Goal: Answer question/provide support: Share knowledge or assist other users

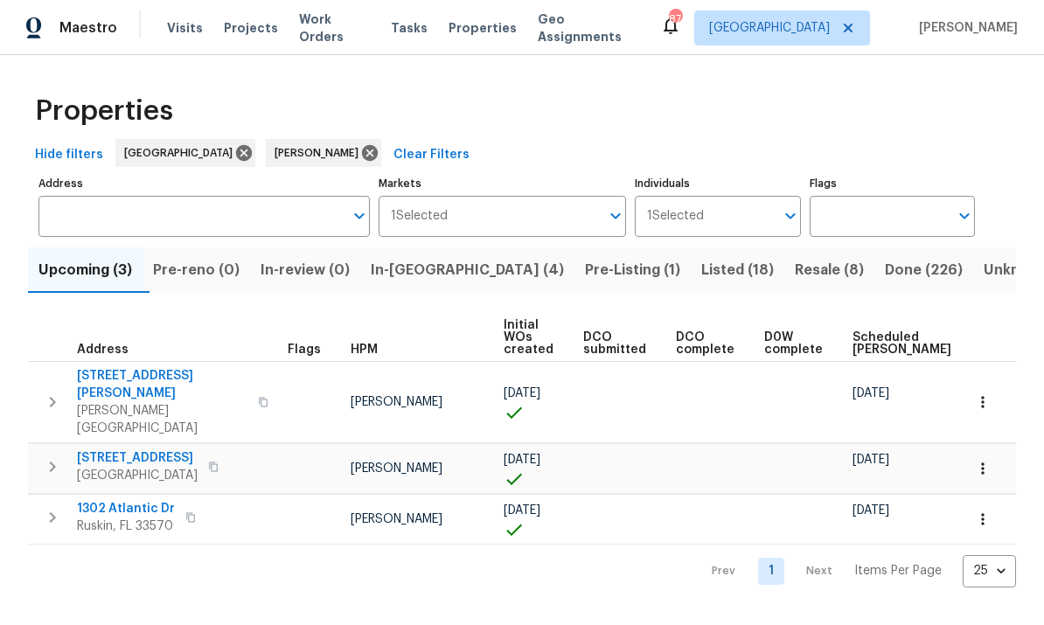
click at [100, 220] on input "Address" at bounding box center [190, 216] width 305 height 41
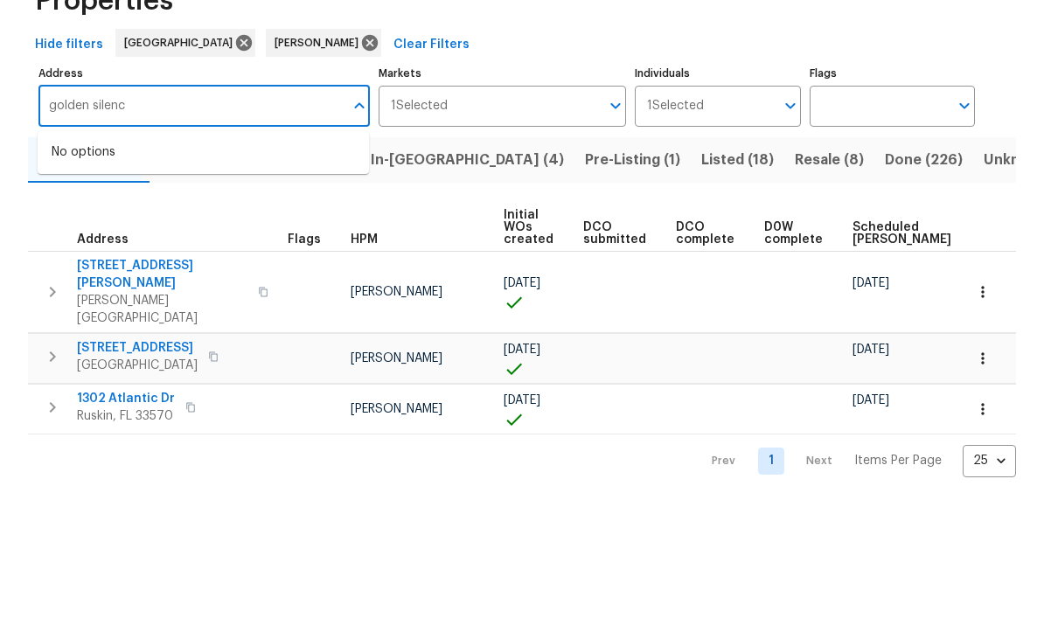
type input "golden silence"
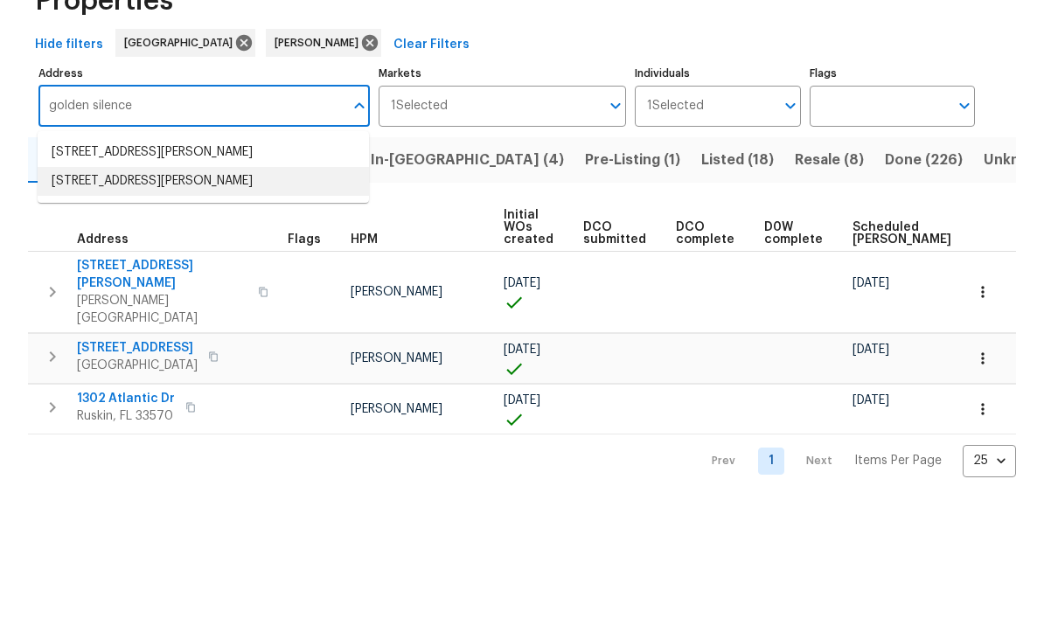
click at [71, 277] on li "[STREET_ADDRESS][PERSON_NAME]" at bounding box center [204, 291] width 332 height 29
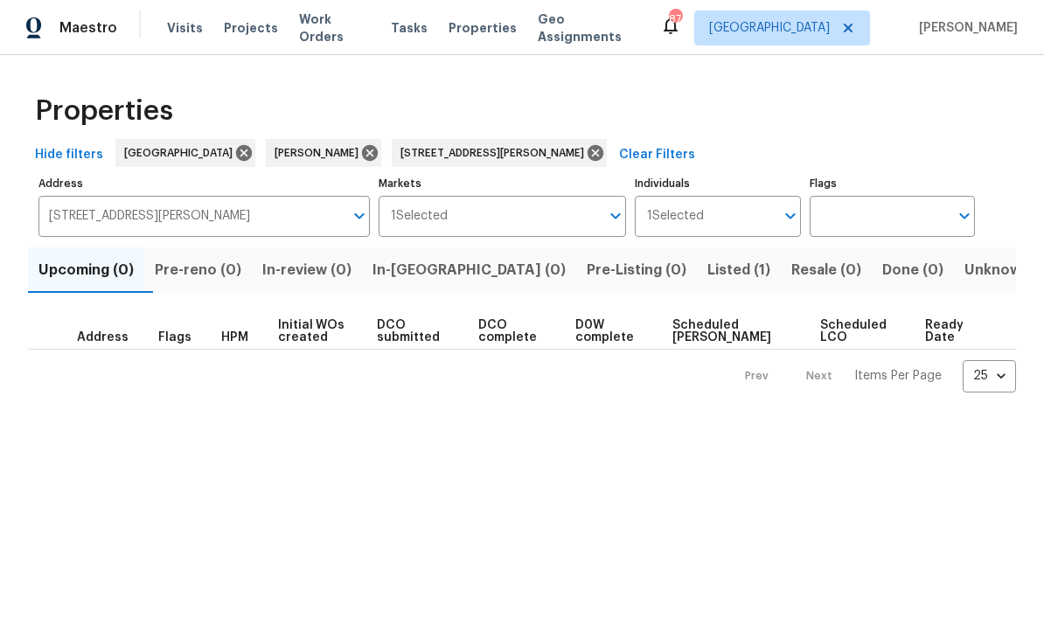
click at [708, 269] on span "Listed (1)" at bounding box center [739, 270] width 63 height 24
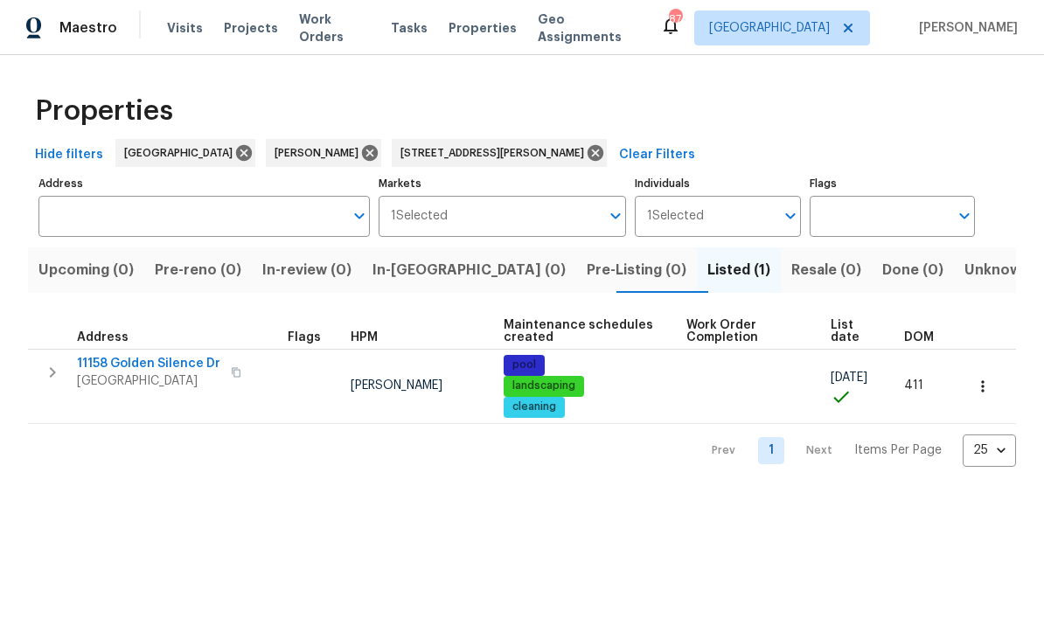
type input "11158 Golden Silence Dr Riverview FL 33579"
click at [119, 371] on span "11158 Golden Silence Dr" at bounding box center [148, 363] width 143 height 17
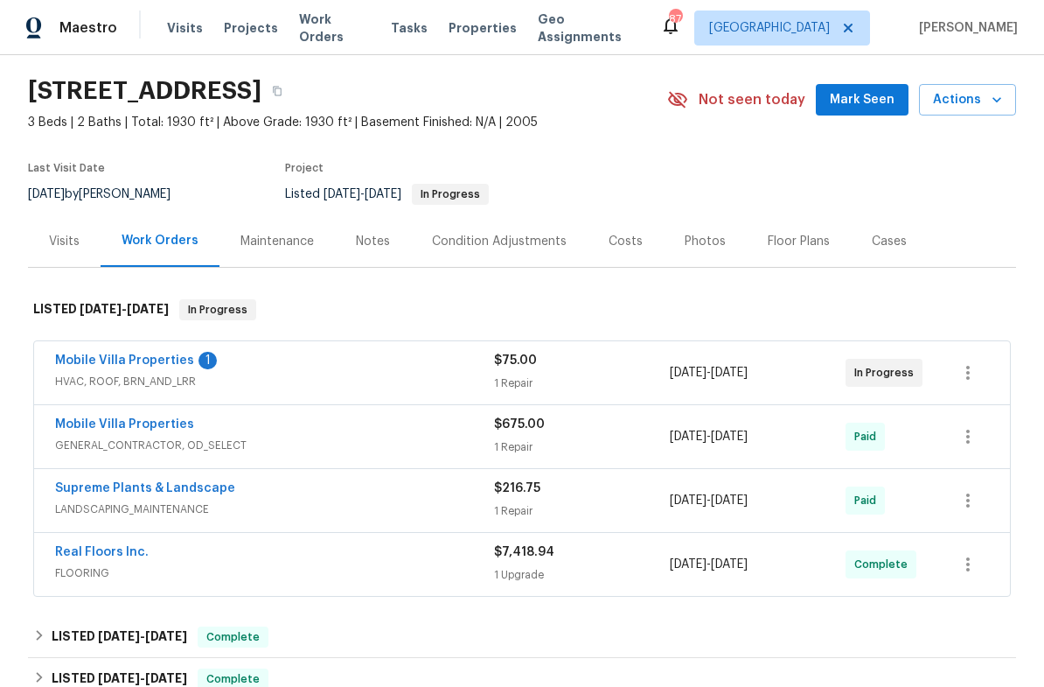
scroll to position [56, 0]
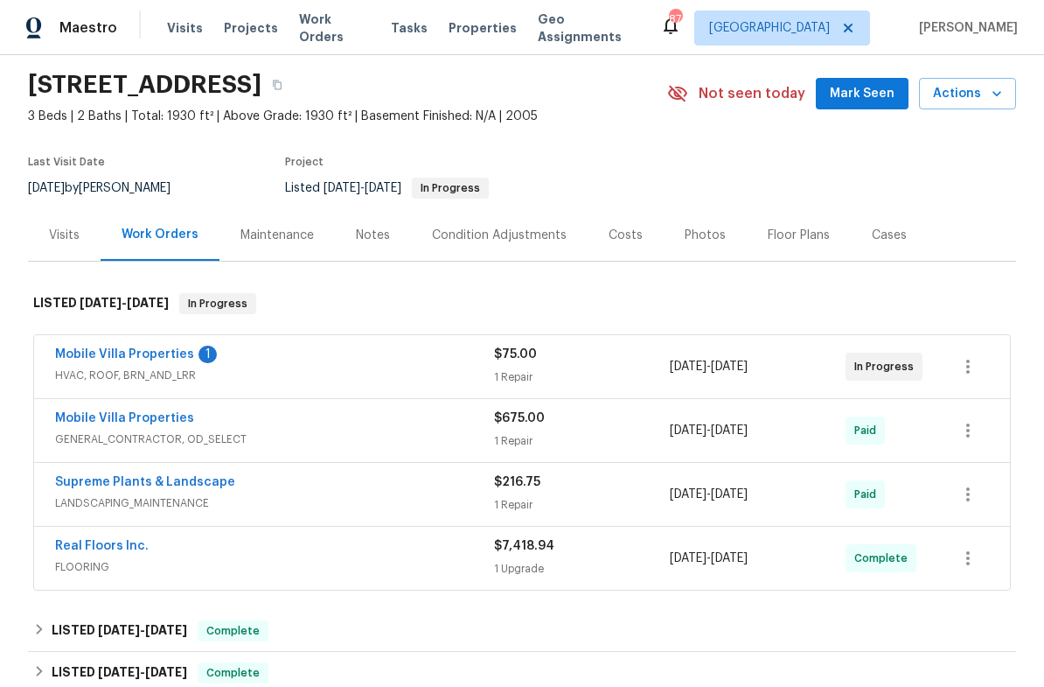
click at [81, 359] on link "Mobile Villa Properties" at bounding box center [124, 354] width 139 height 12
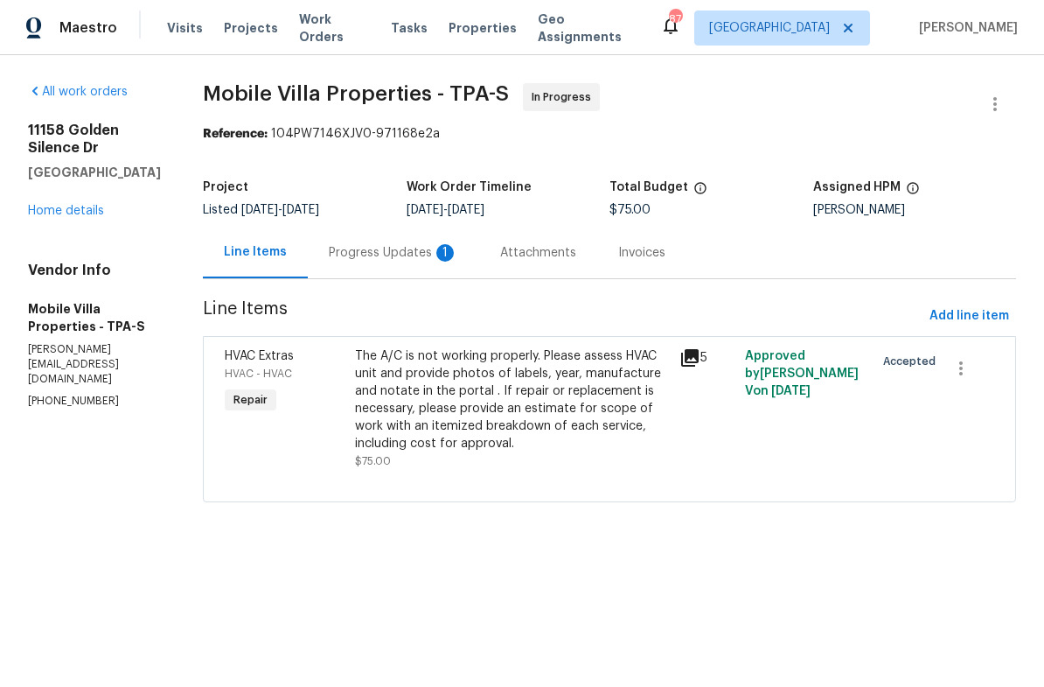
click at [365, 250] on div "Progress Updates 1" at bounding box center [393, 252] width 129 height 17
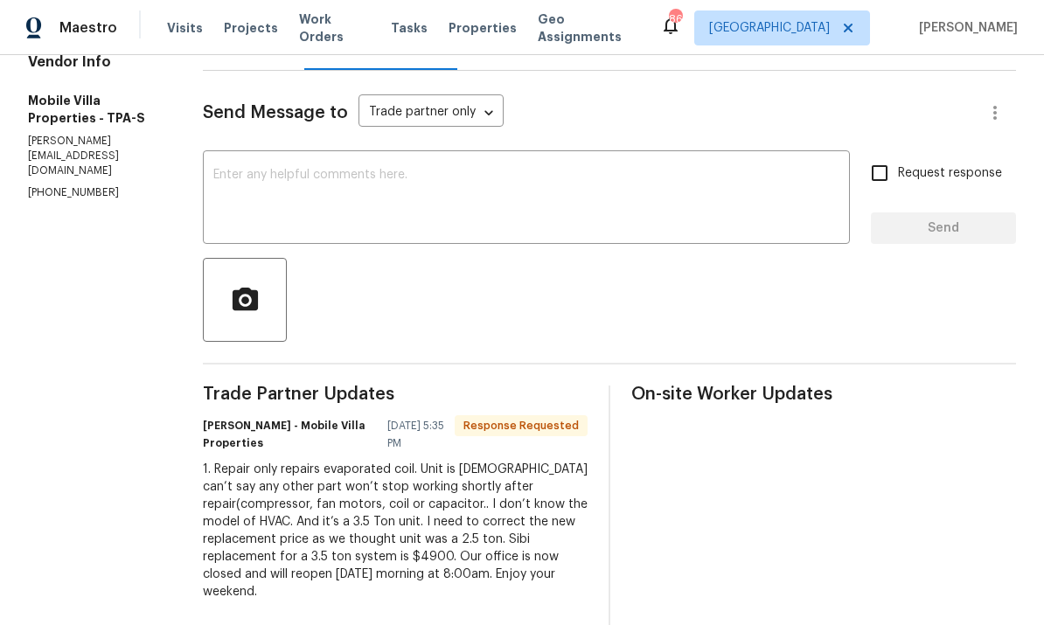
scroll to position [206, 0]
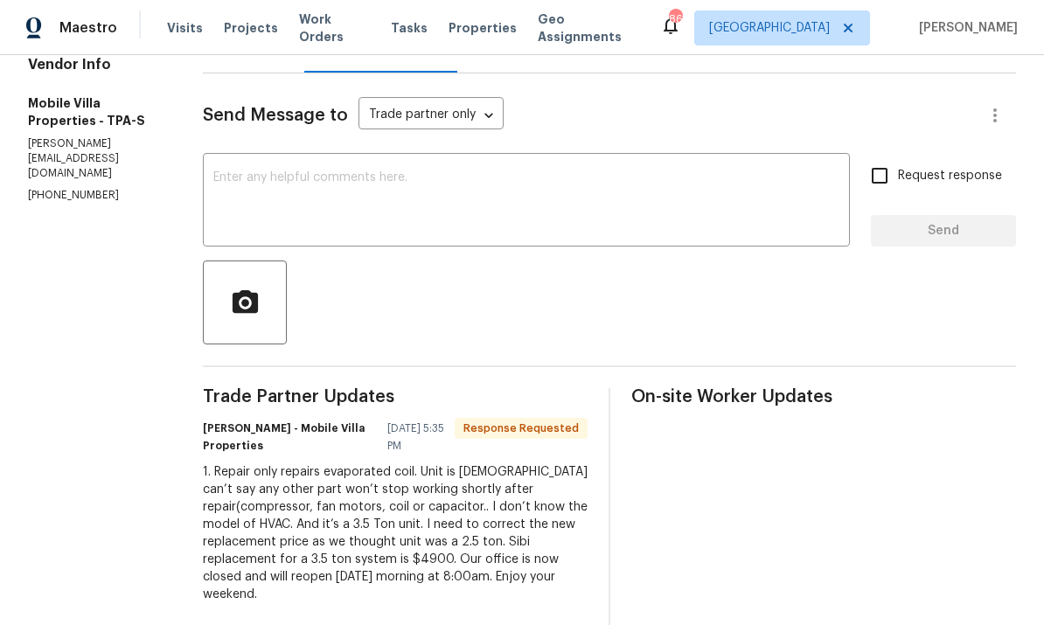
click at [407, 207] on textarea at bounding box center [526, 201] width 626 height 61
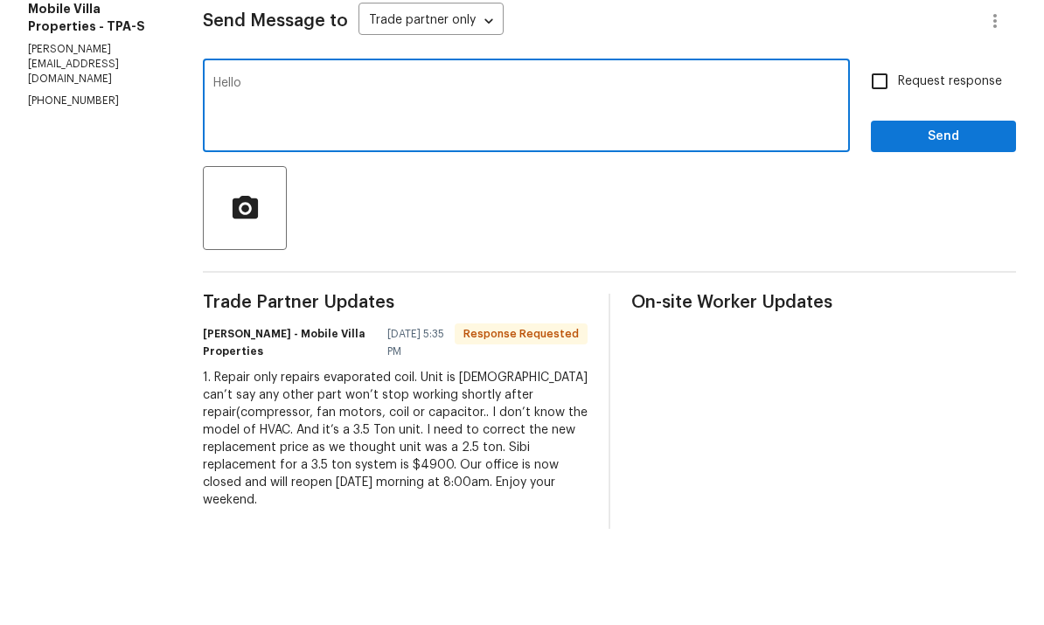
scroll to position [203, 0]
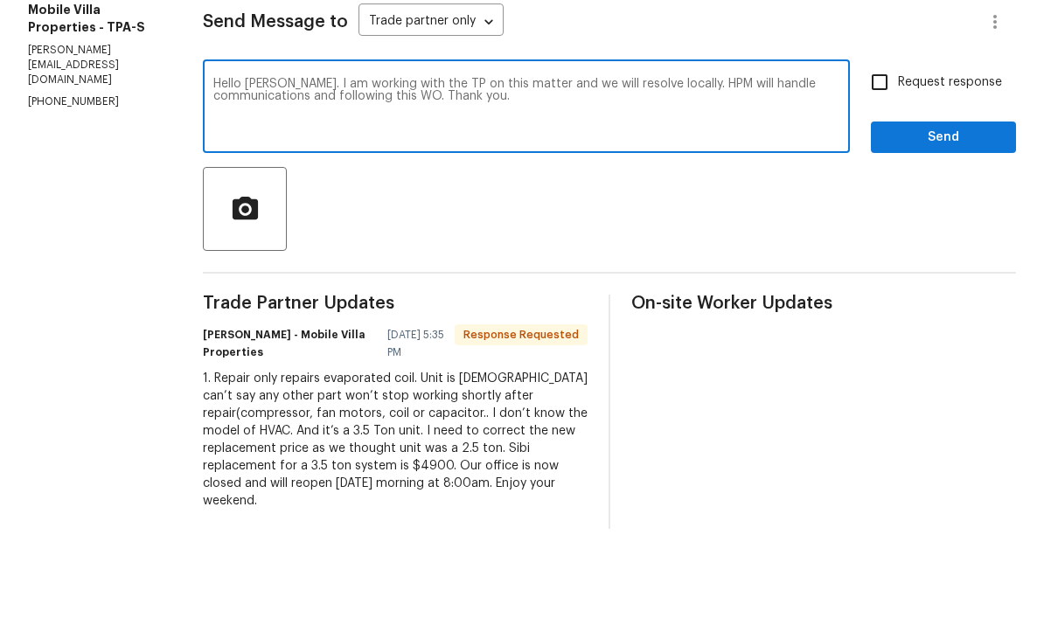
type textarea "Hello Divya. I am working with the TP on this matter and we will resolve locall…"
click at [966, 223] on span "Send" at bounding box center [943, 234] width 117 height 22
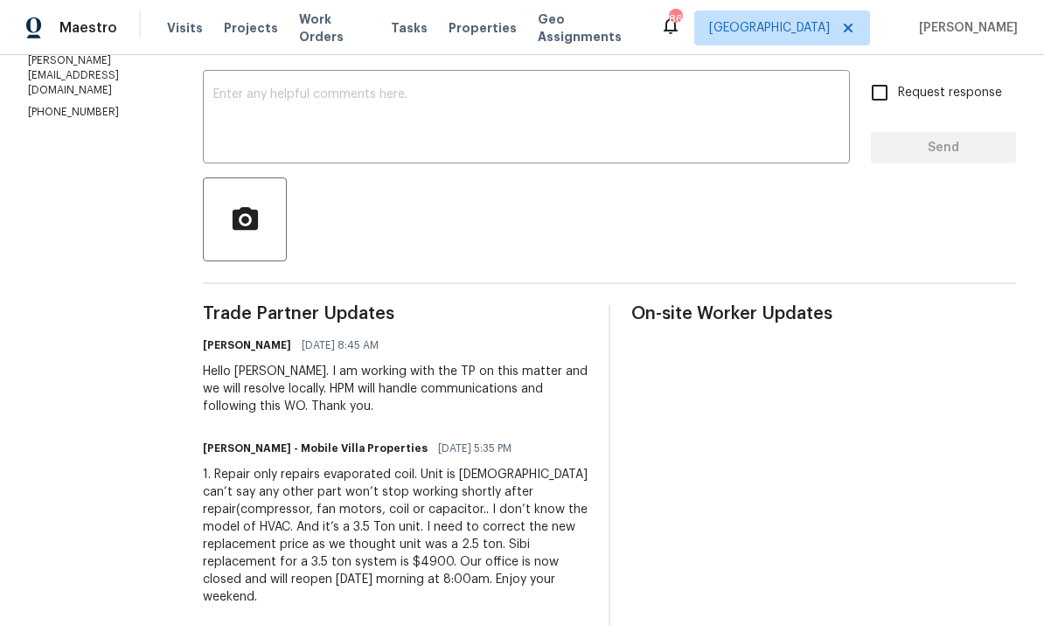
scroll to position [286, 0]
